Goal: Check status: Check status

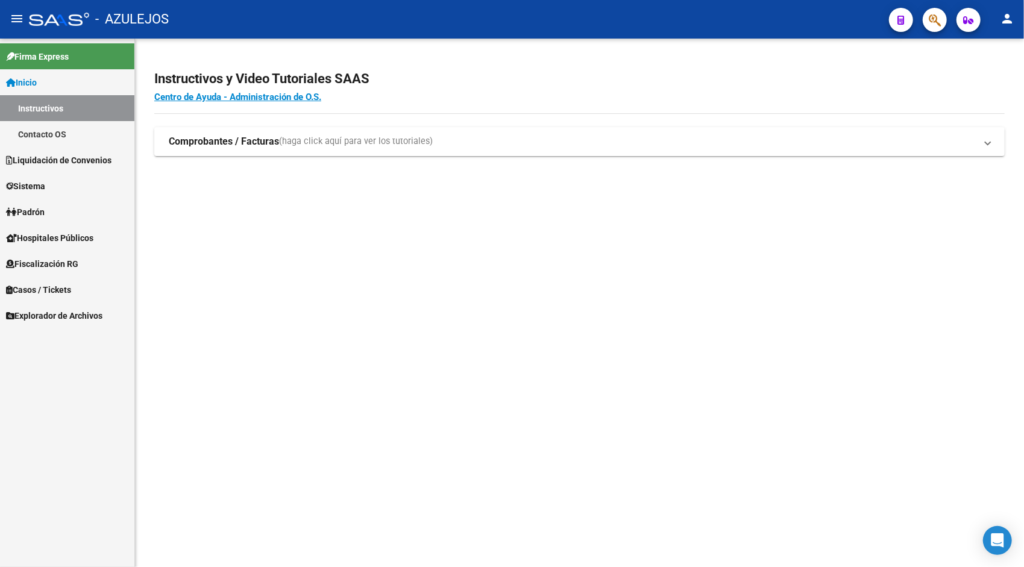
click at [66, 312] on span "Explorador de Archivos" at bounding box center [54, 315] width 96 height 13
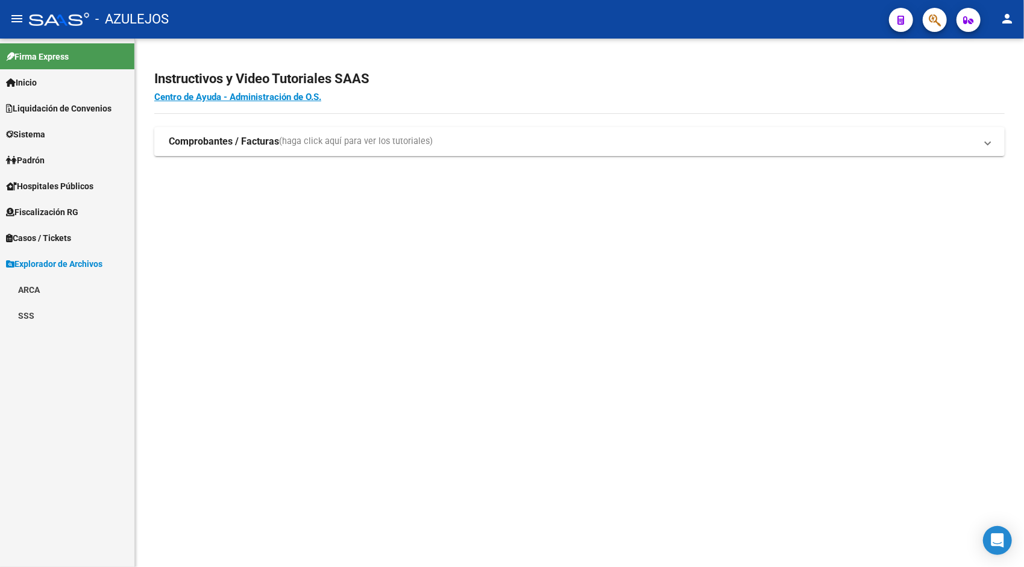
click at [37, 288] on link "ARCA" at bounding box center [67, 290] width 134 height 26
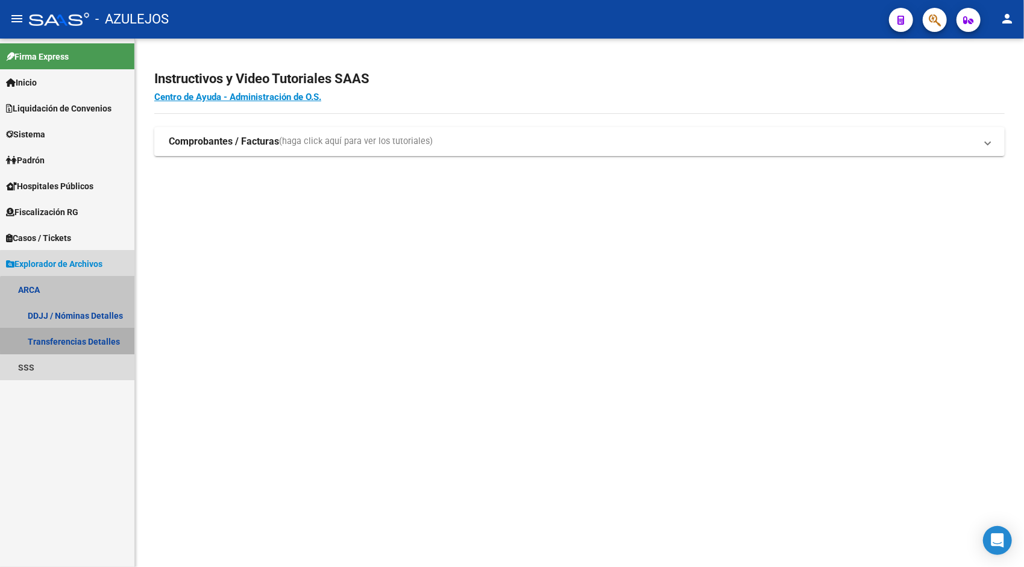
click at [99, 336] on link "Transferencias Detalles" at bounding box center [67, 341] width 134 height 26
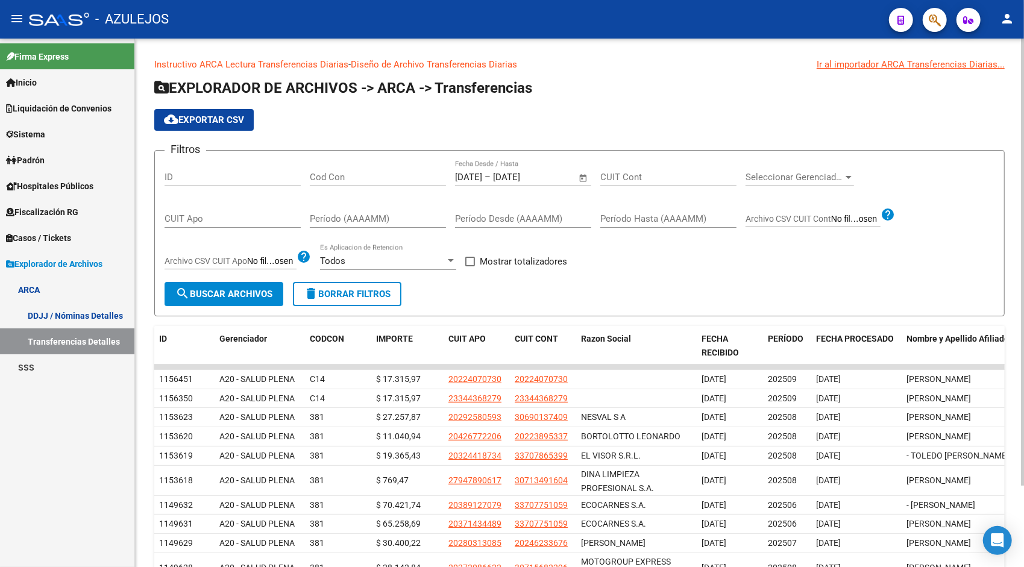
click at [637, 180] on input "CUIT Cont" at bounding box center [668, 177] width 136 height 11
paste input "93-971387"
type input "93-971387"
paste input "20-93971387-6"
type input "20-93971387-6"
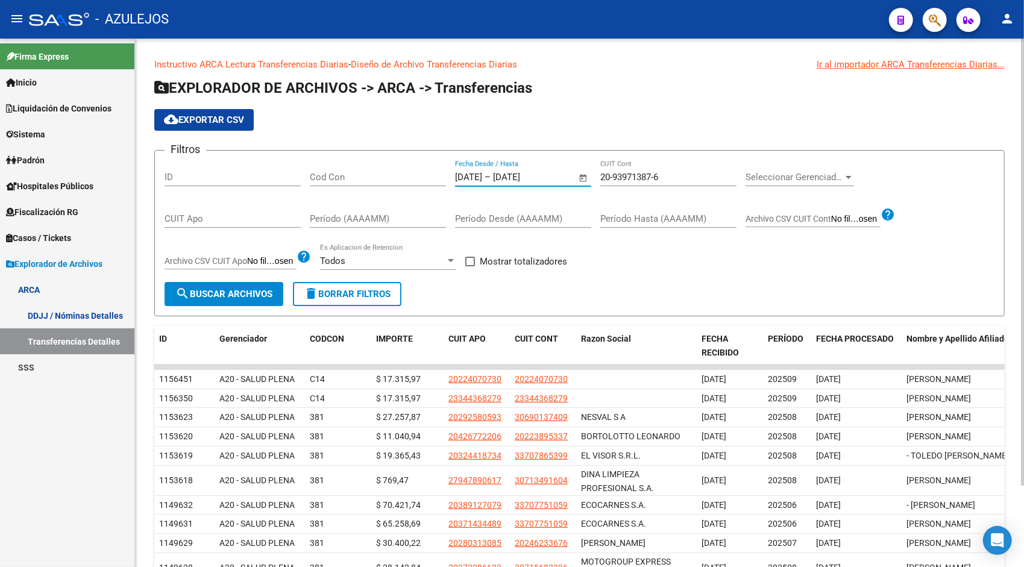
click at [551, 177] on input "[DATE]" at bounding box center [522, 177] width 58 height 11
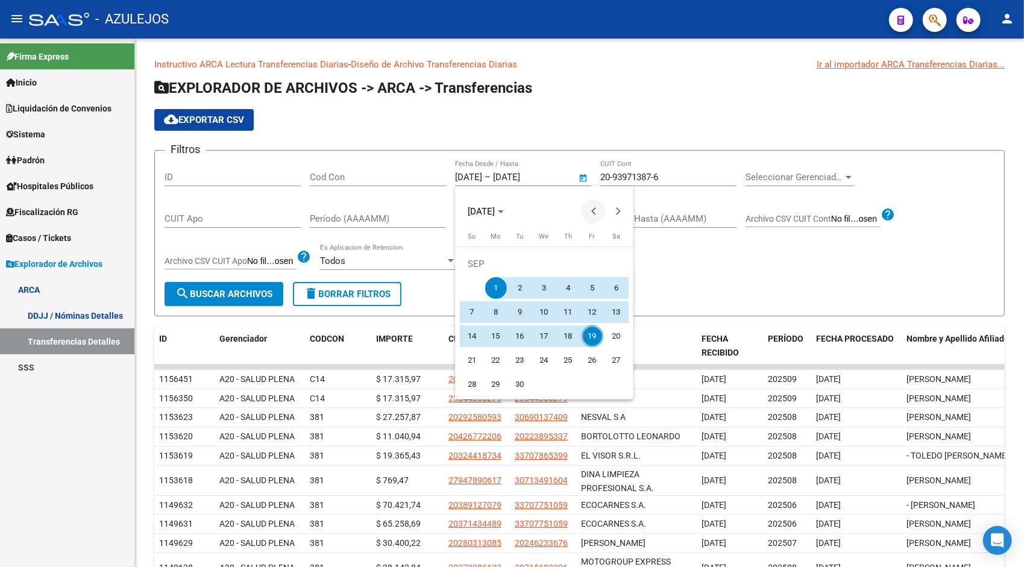
click at [599, 217] on span "Previous month" at bounding box center [593, 211] width 24 height 24
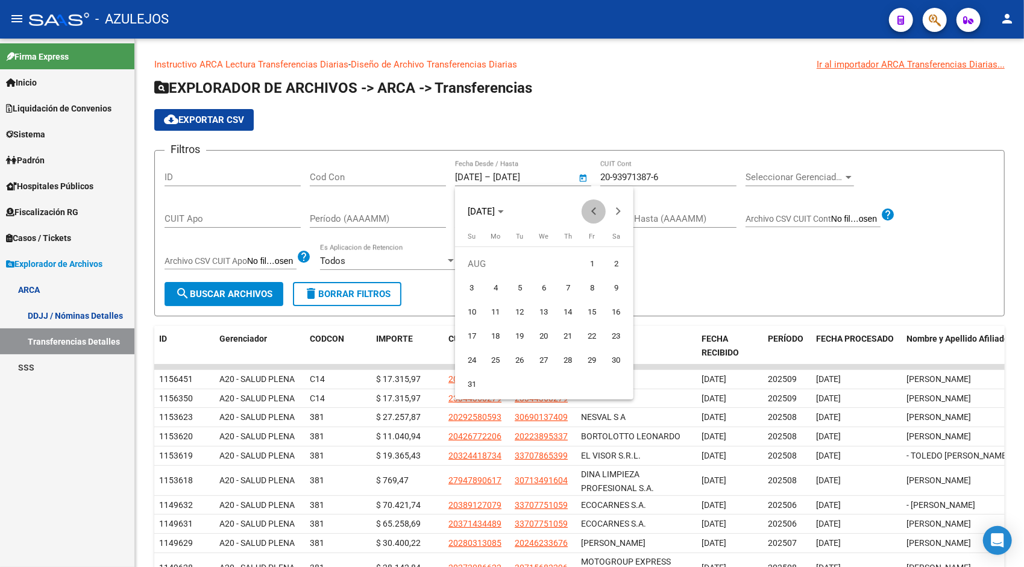
click at [599, 217] on span "Previous month" at bounding box center [593, 211] width 24 height 24
click at [58, 328] on div at bounding box center [512, 283] width 1024 height 567
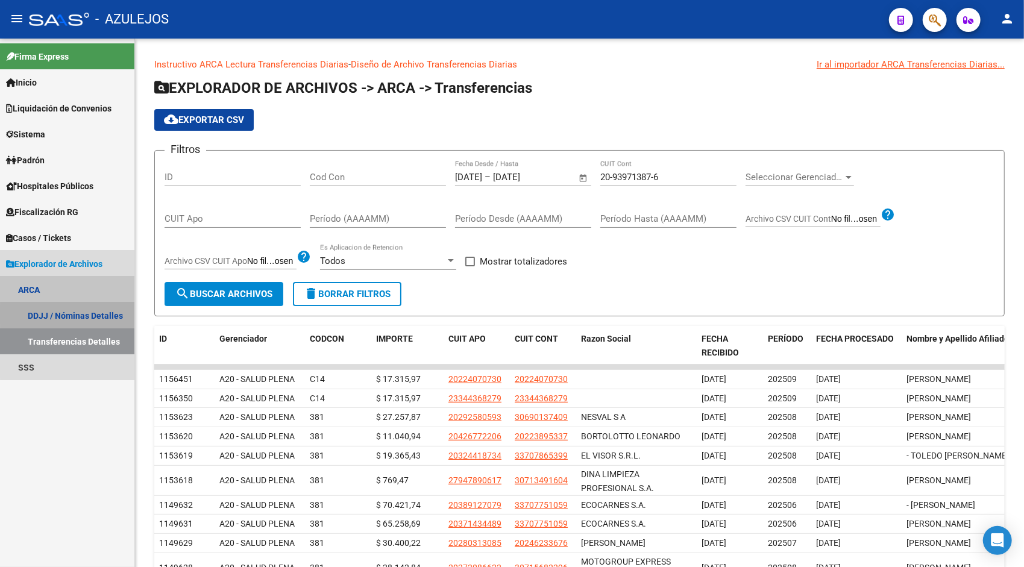
click at [86, 314] on link "DDJJ / Nóminas Detalles" at bounding box center [67, 315] width 134 height 26
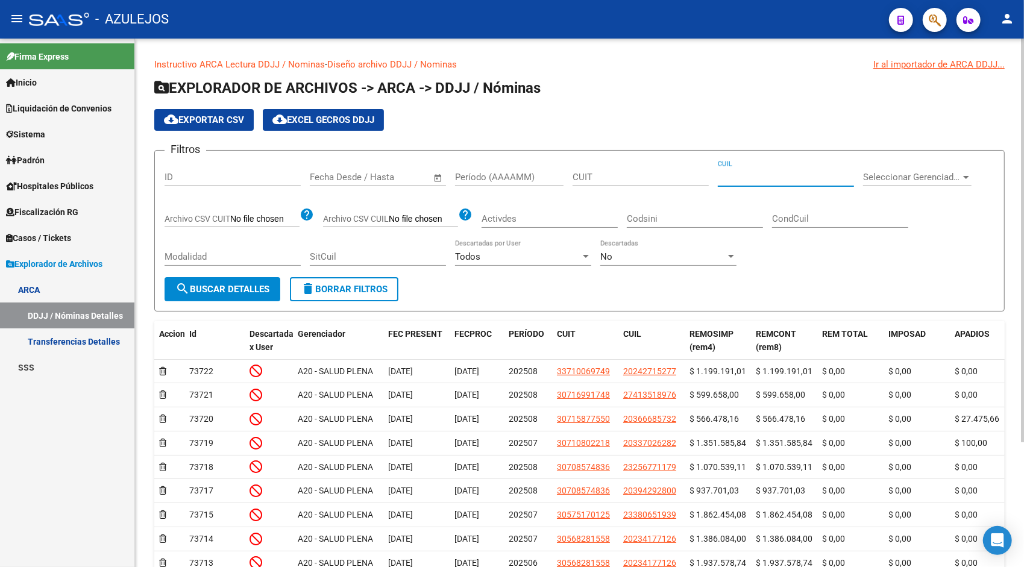
click at [742, 177] on input "CUIL" at bounding box center [786, 177] width 136 height 11
paste input "20-93971387-6"
type input "20-93971387-6"
click at [233, 286] on span "search Buscar Detalles" at bounding box center [222, 289] width 94 height 11
